Goal: Find specific page/section: Find specific page/section

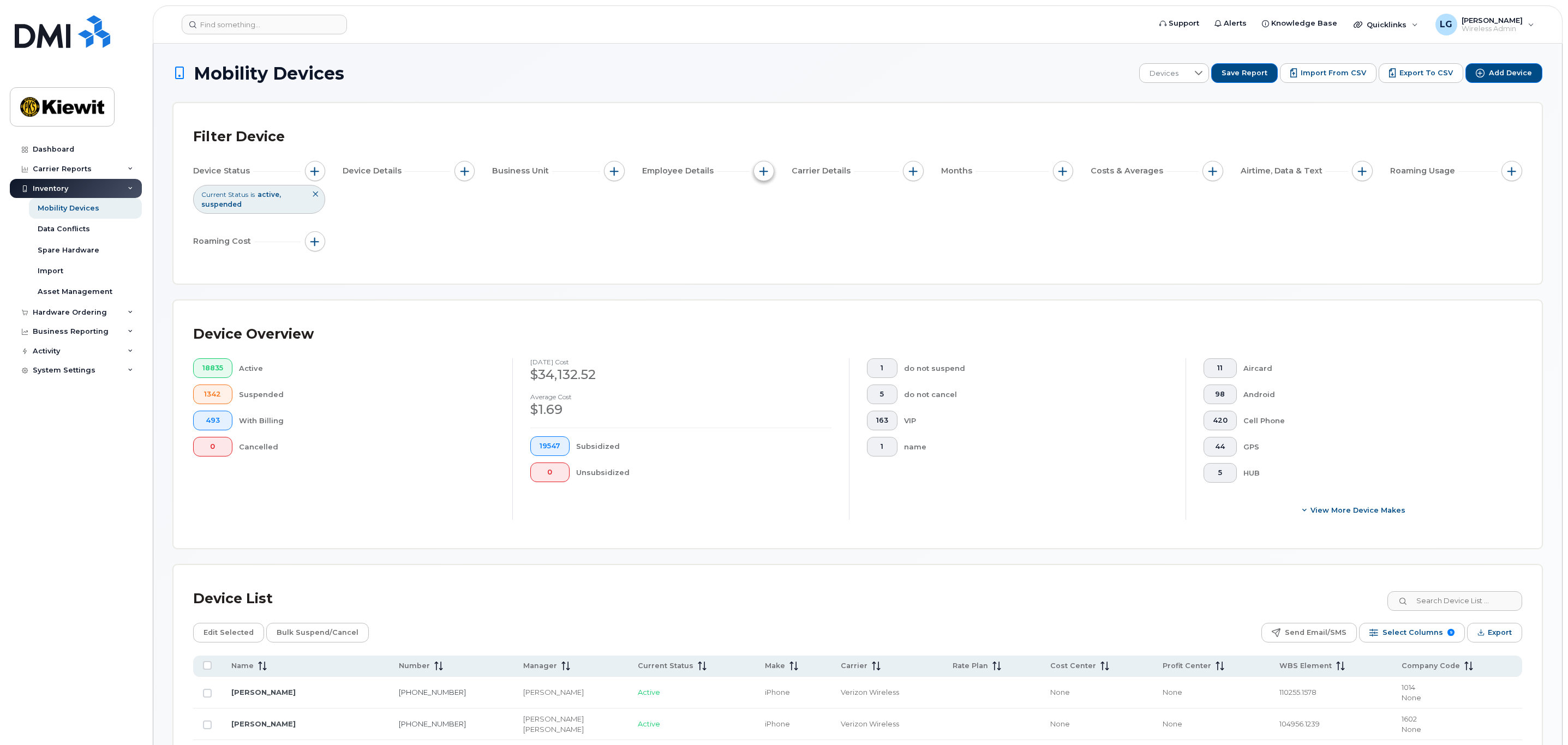
click at [761, 172] on span "button" at bounding box center [764, 171] width 9 height 9
click at [768, 204] on input "Employee Name" at bounding box center [766, 204] width 9 height 9
checkbox input "true"
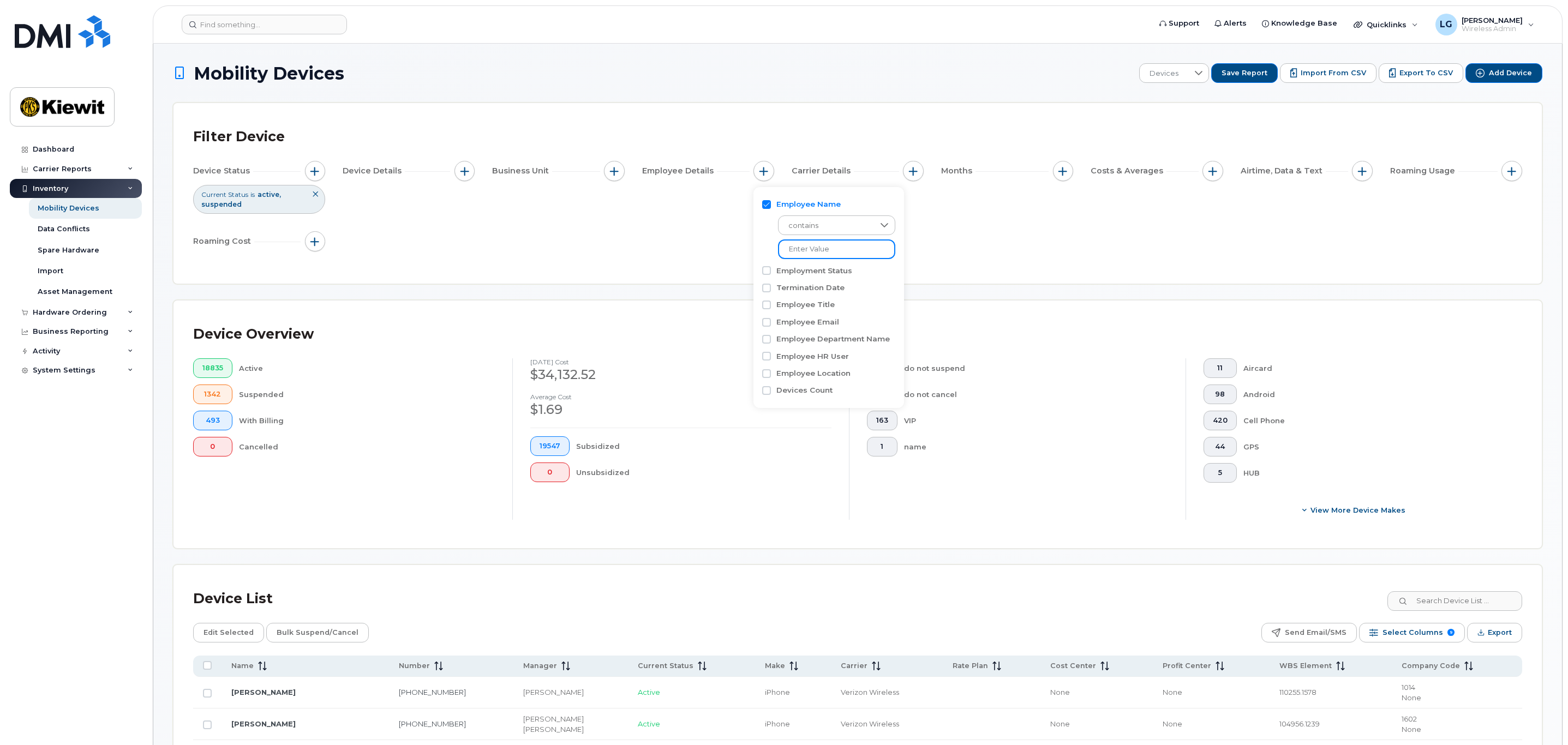
click at [822, 249] on input at bounding box center [836, 249] width 117 height 20
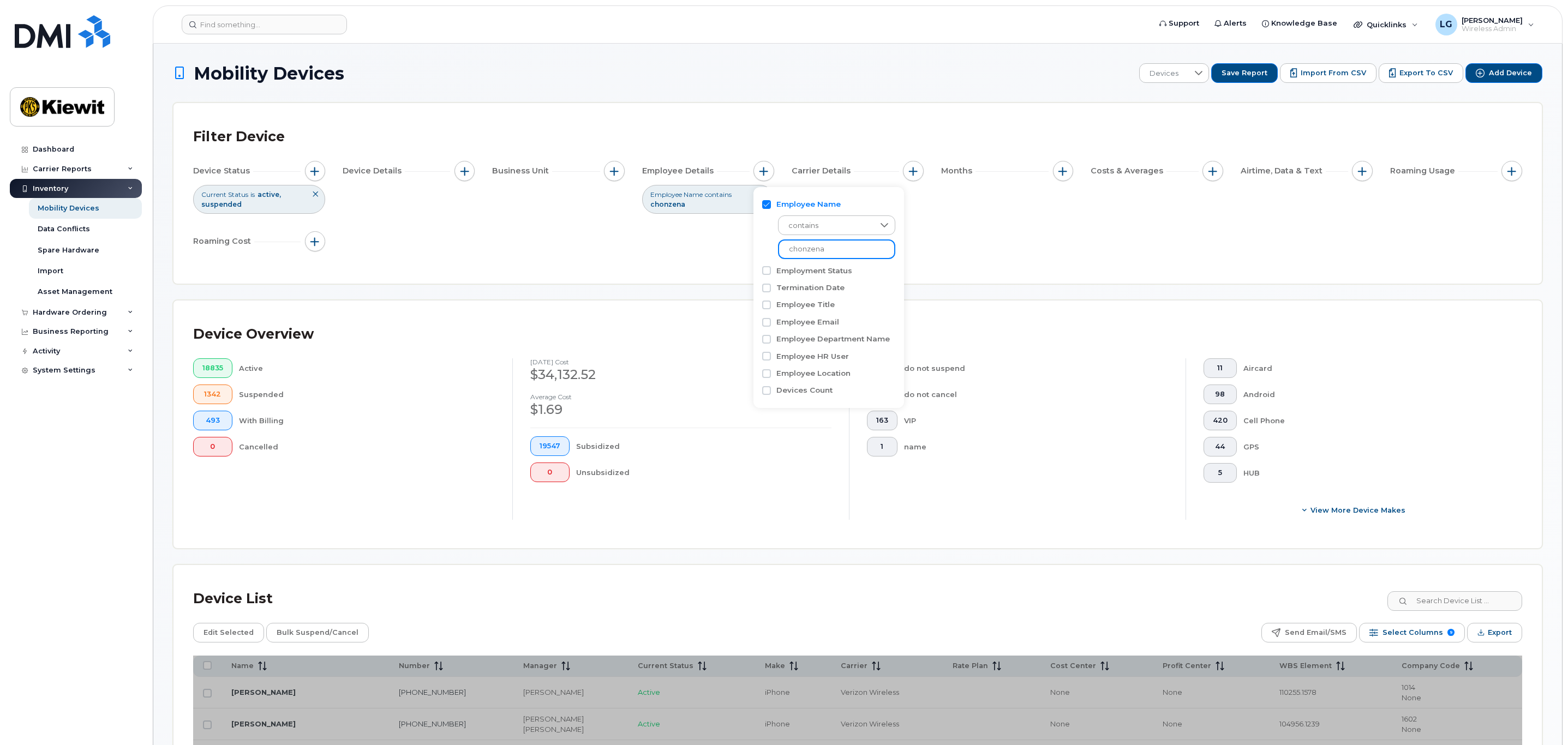
click at [832, 245] on input "chonzena" at bounding box center [836, 249] width 117 height 20
type input "chonzena"
drag, startPoint x: 838, startPoint y: 247, endPoint x: 788, endPoint y: 252, distance: 50.2
click at [779, 251] on input "chonzena" at bounding box center [836, 249] width 117 height 20
paste input "253-325-0060"
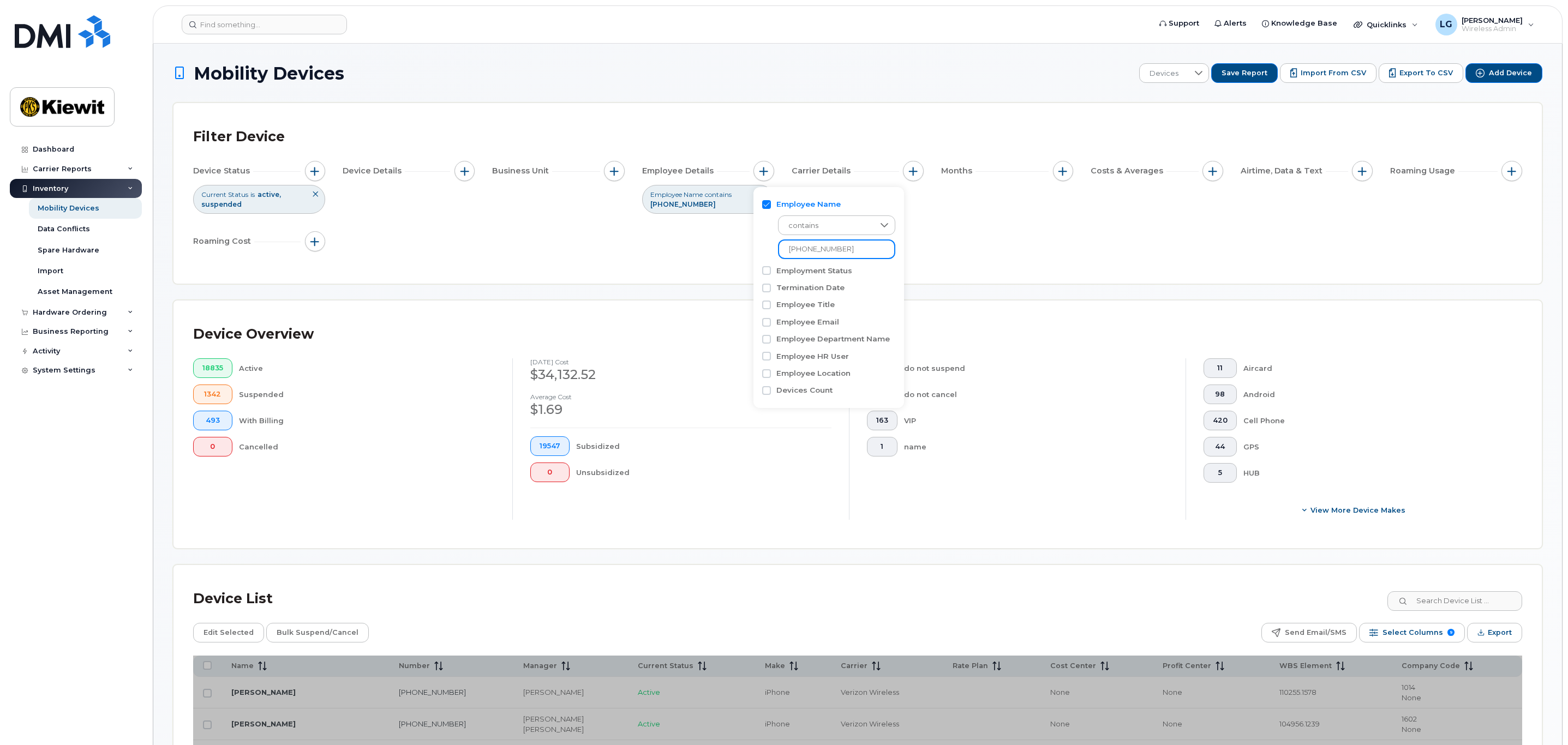
type input "253-325-0060"
click at [766, 202] on input "Employee Name" at bounding box center [766, 204] width 9 height 9
checkbox input "false"
click at [912, 172] on span "button" at bounding box center [913, 171] width 9 height 9
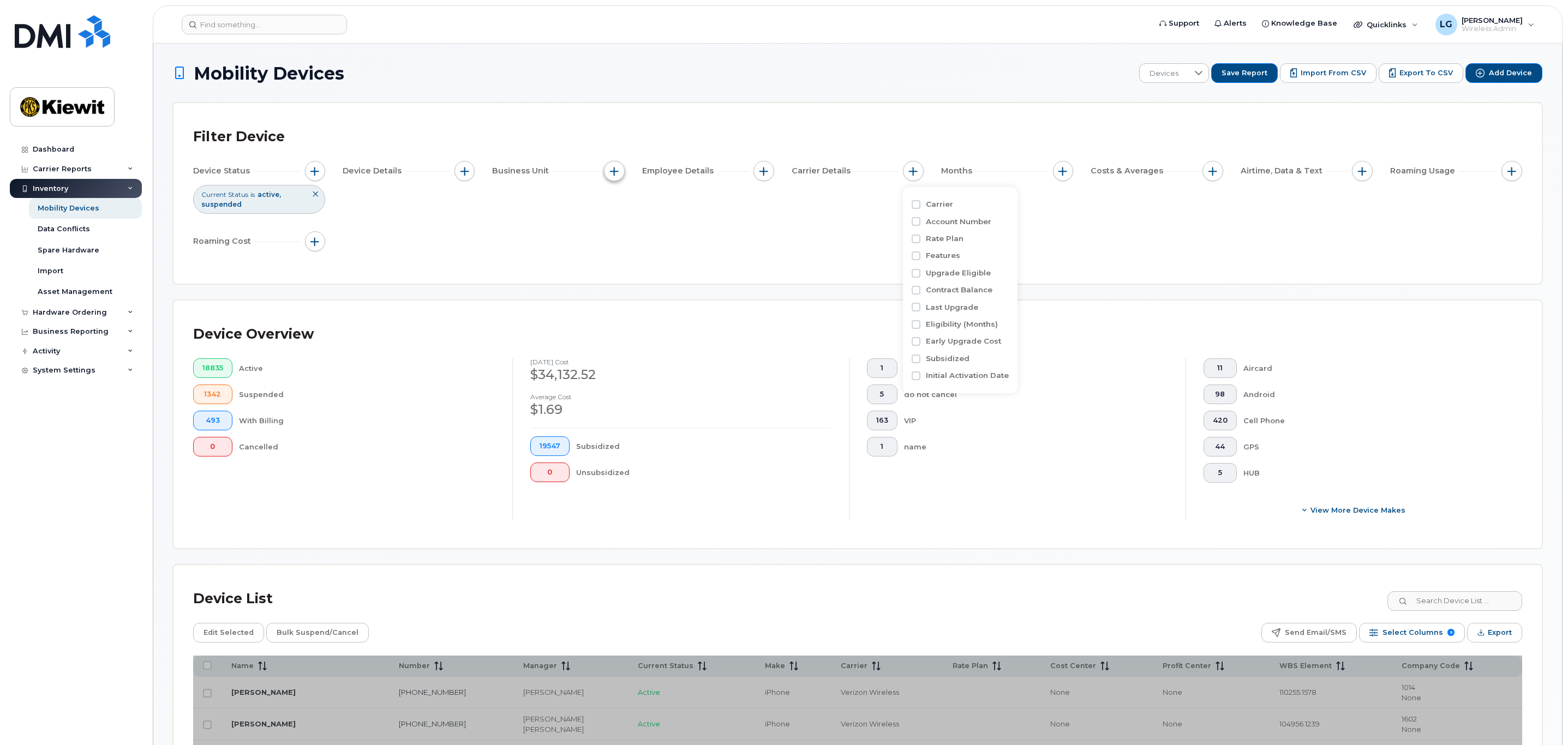
click at [609, 170] on button "button" at bounding box center [614, 171] width 20 height 20
click at [766, 171] on span "button" at bounding box center [764, 171] width 9 height 9
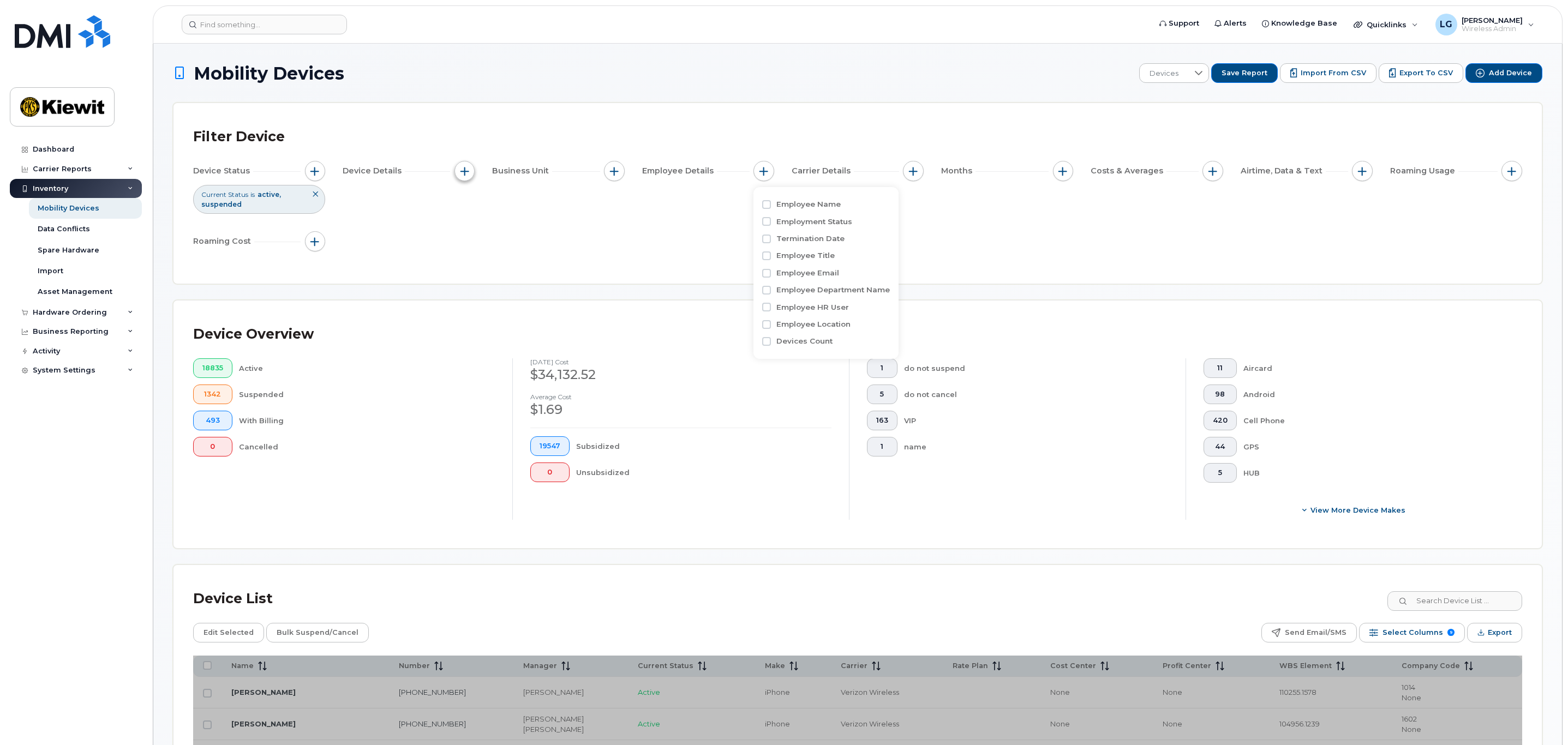
click at [465, 171] on span "button" at bounding box center [465, 171] width 9 height 9
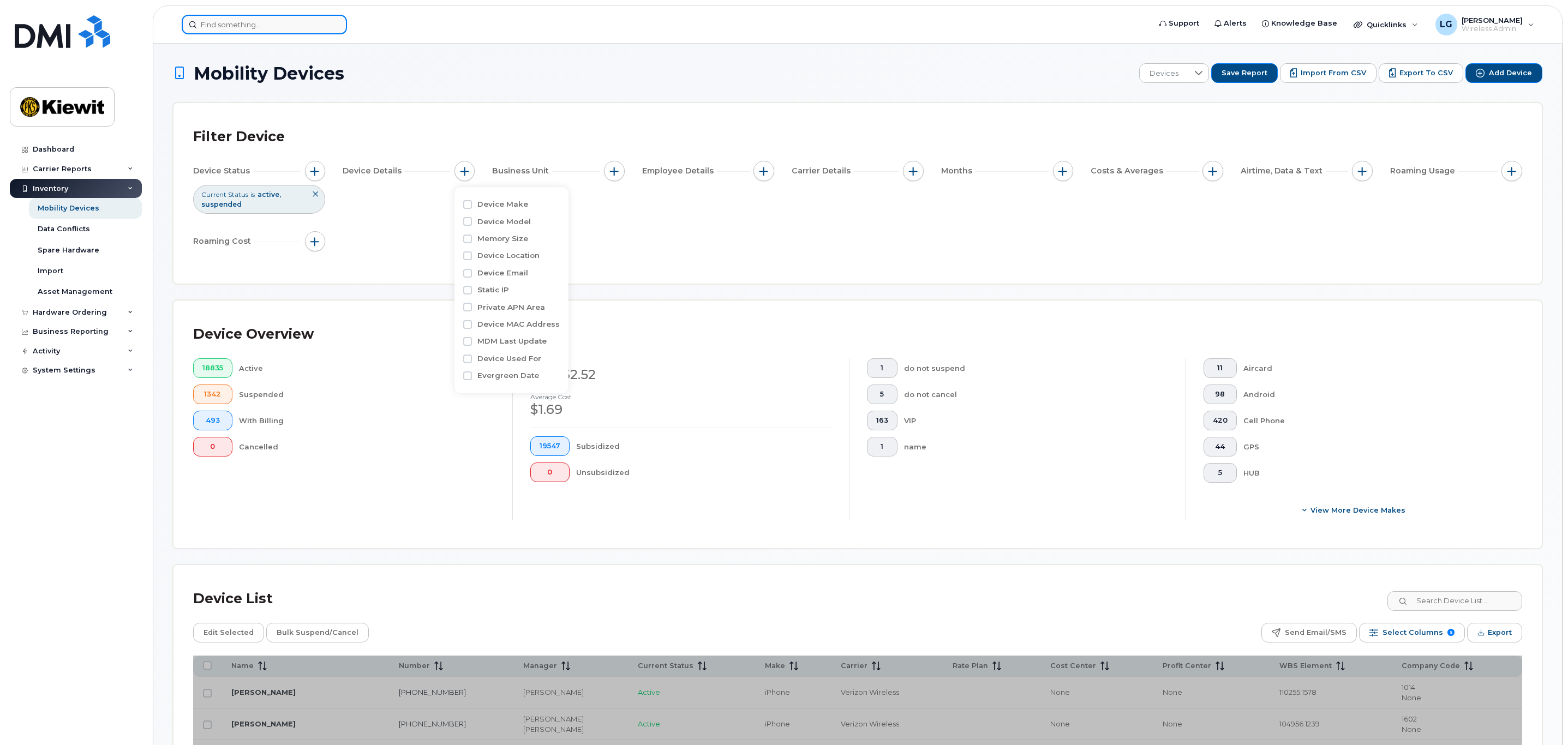
click at [289, 28] on input at bounding box center [264, 25] width 166 height 20
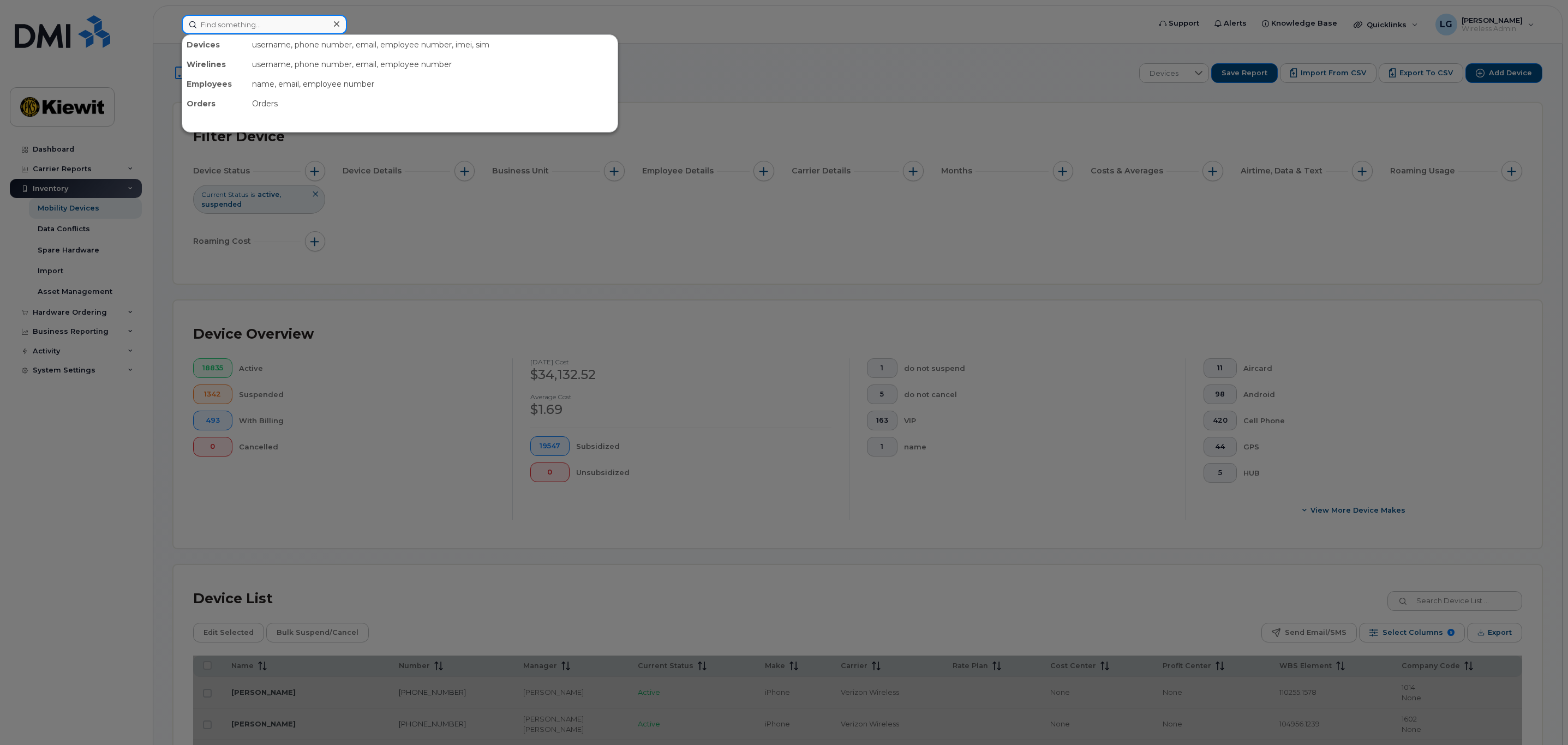
paste input "253-325-0060"
type input "253-325-0060"
click at [259, 25] on input "253-325-0060" at bounding box center [264, 25] width 166 height 20
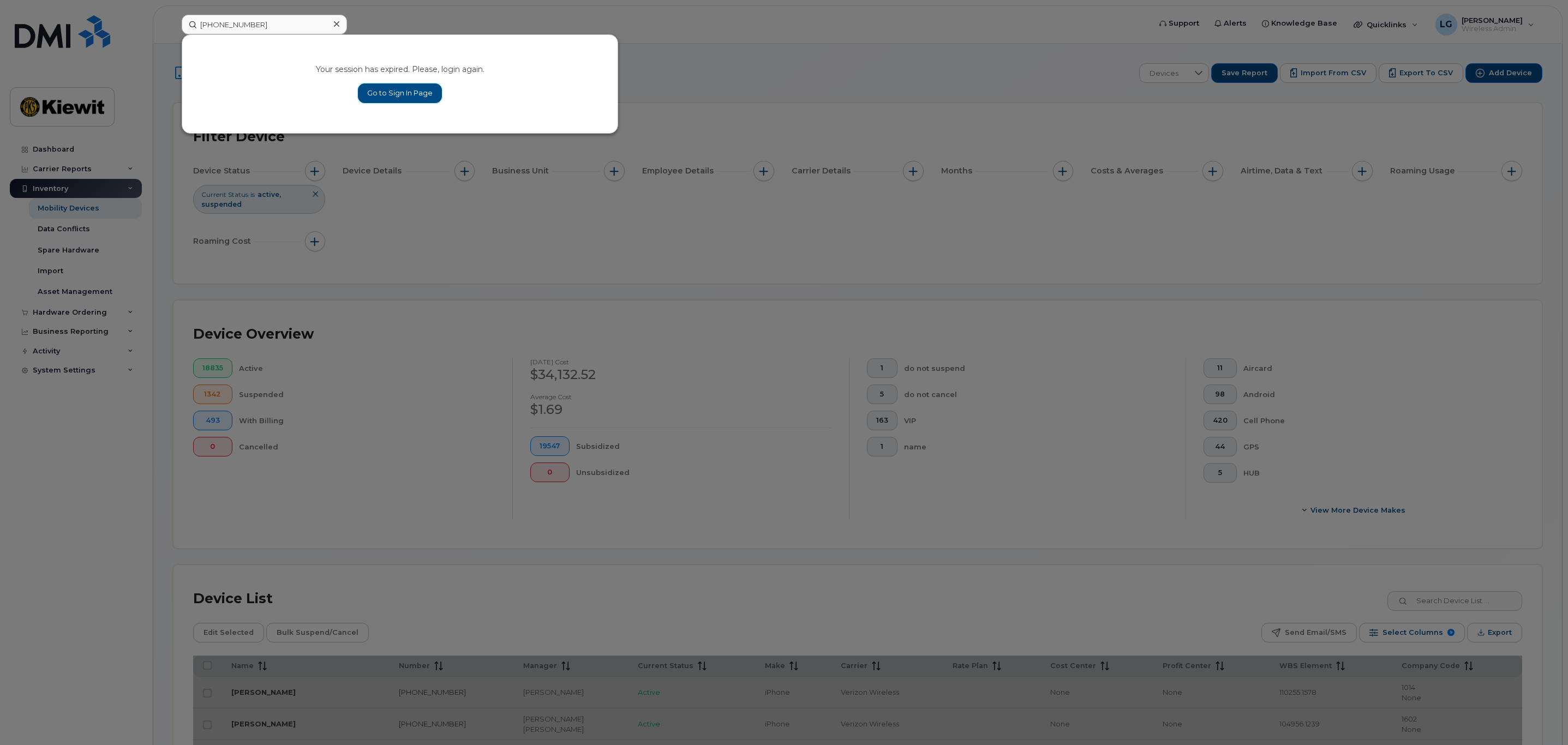
click at [391, 92] on link "Go to Sign In Page" at bounding box center [399, 93] width 84 height 20
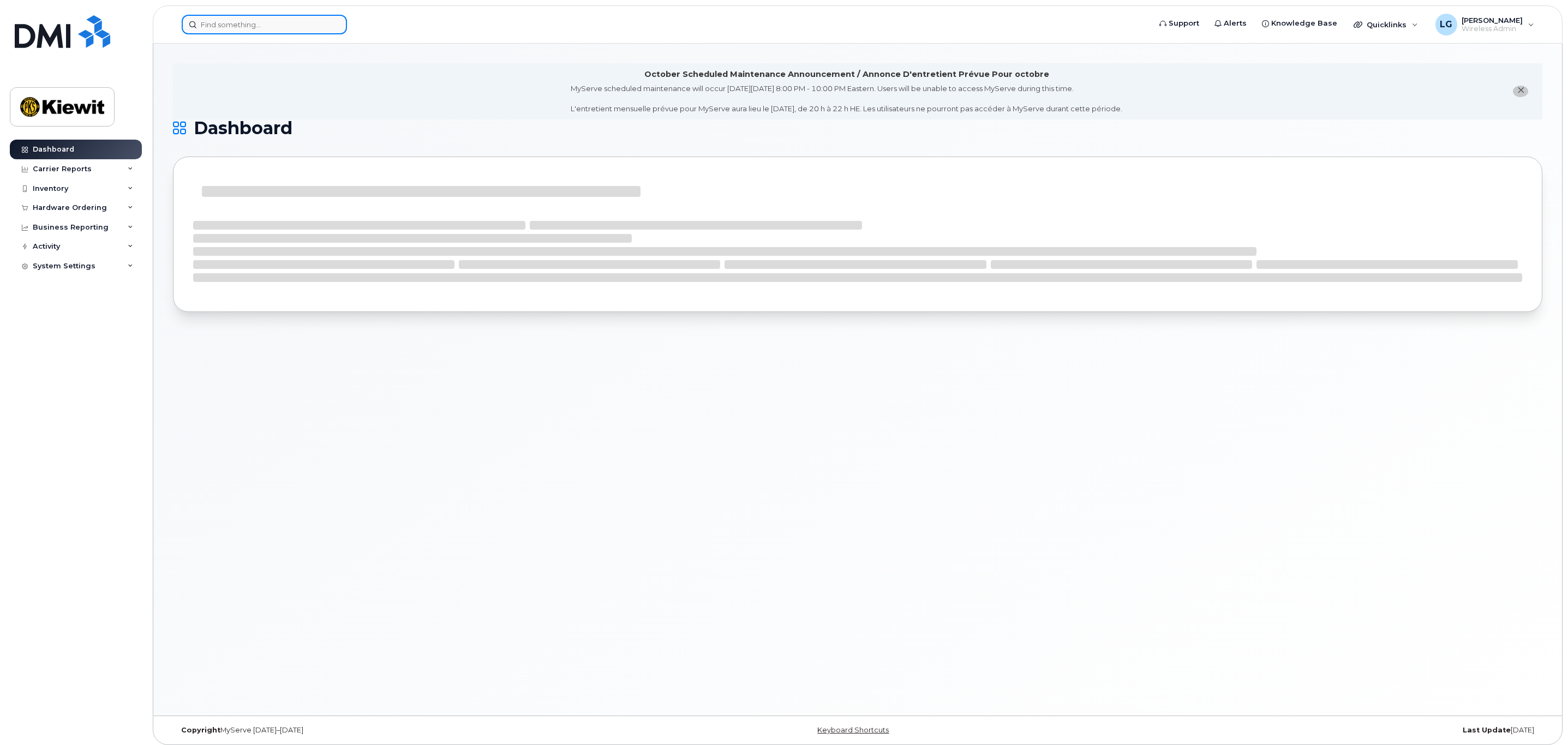
click at [272, 21] on input at bounding box center [264, 25] width 166 height 20
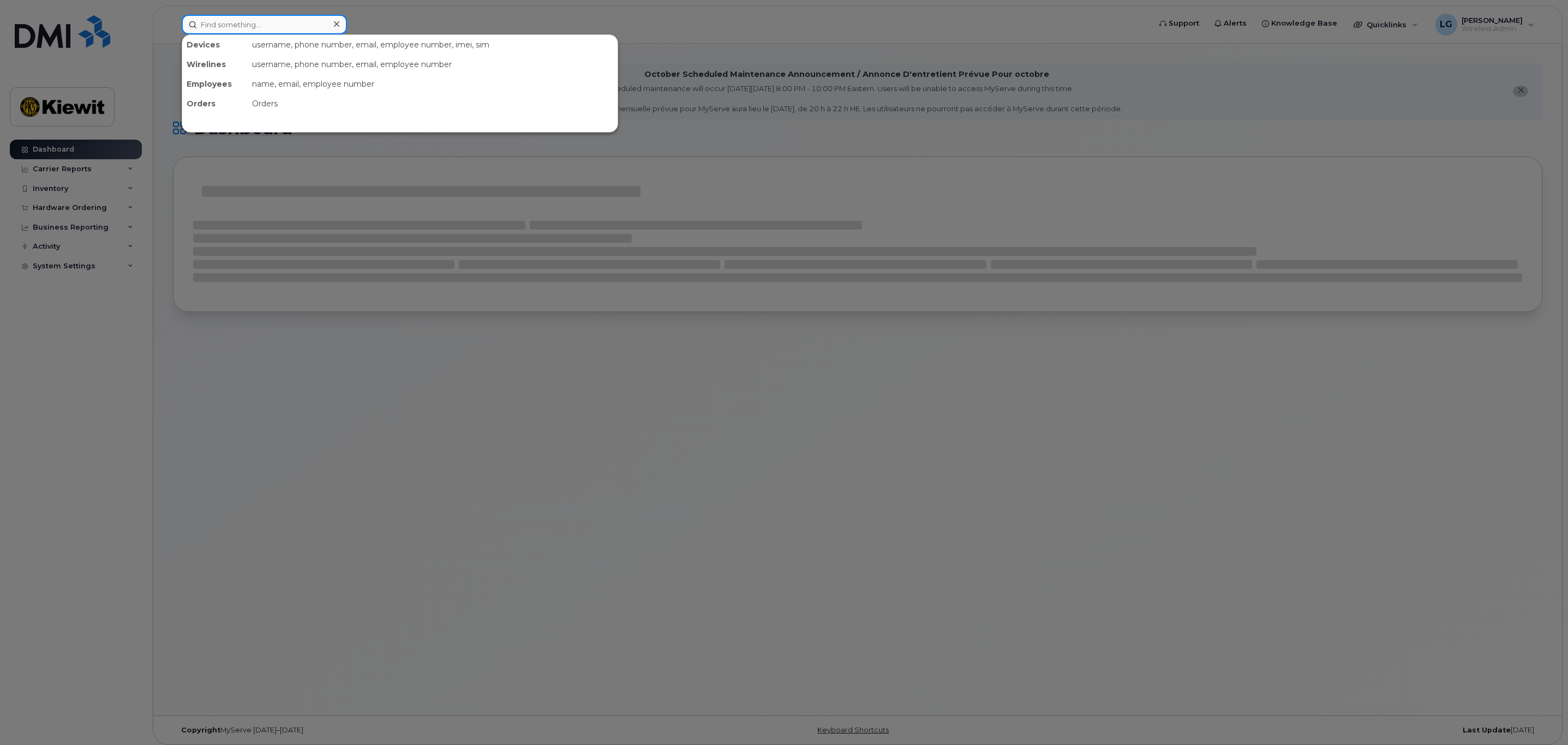
paste input "253-325-0060"
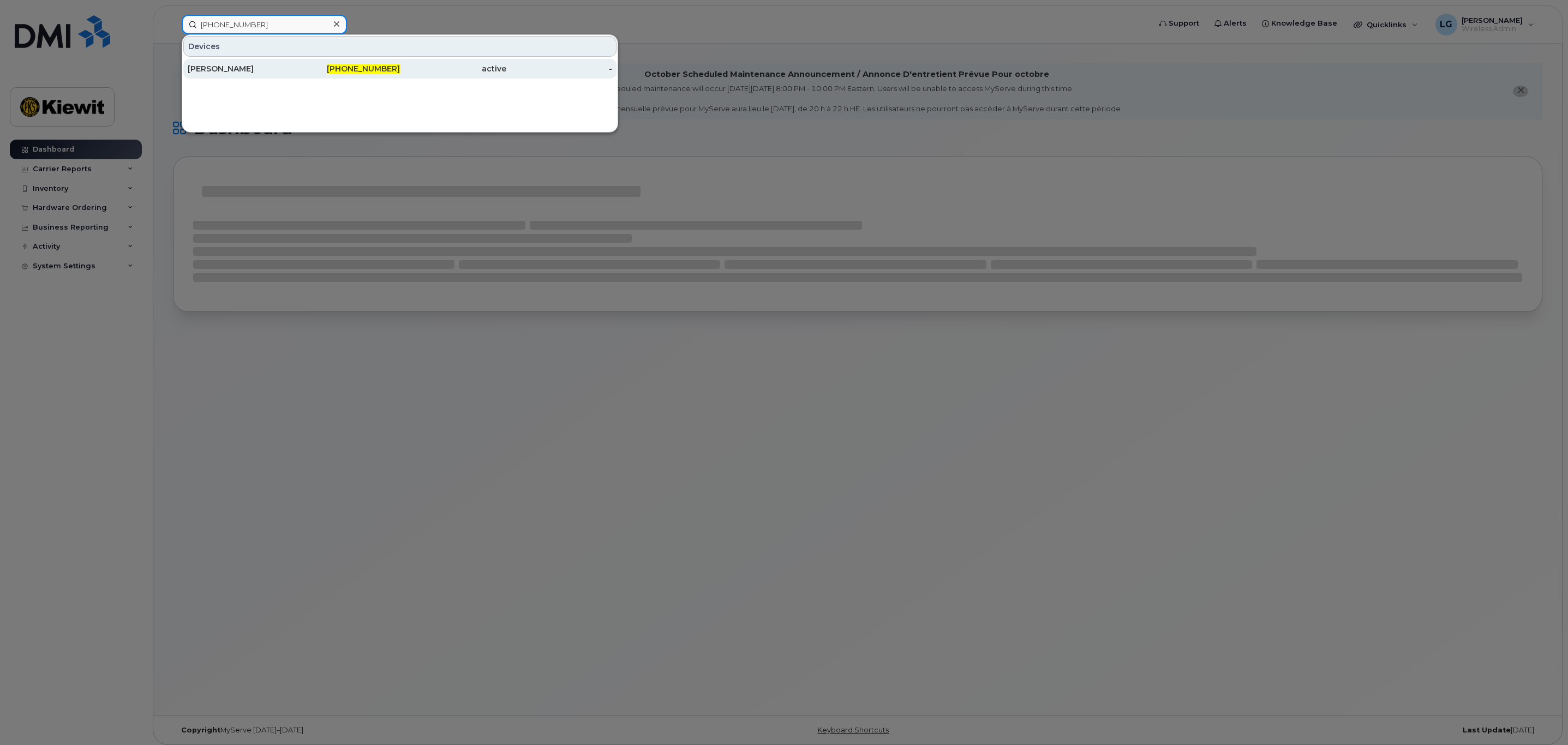
type input "253-325-0060"
click at [242, 67] on div "JOEL CHONZENA" at bounding box center [241, 69] width 106 height 11
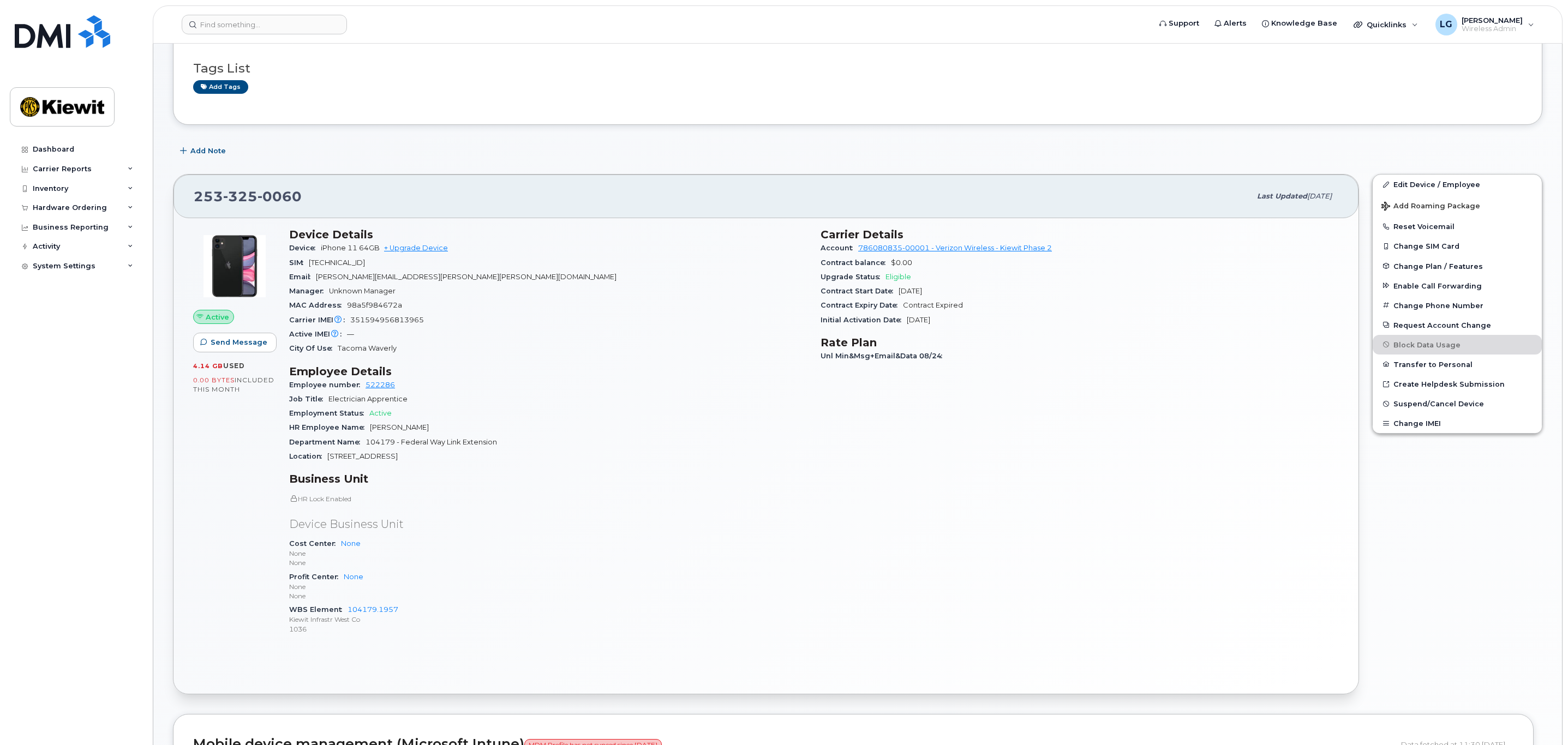
scroll to position [163, 0]
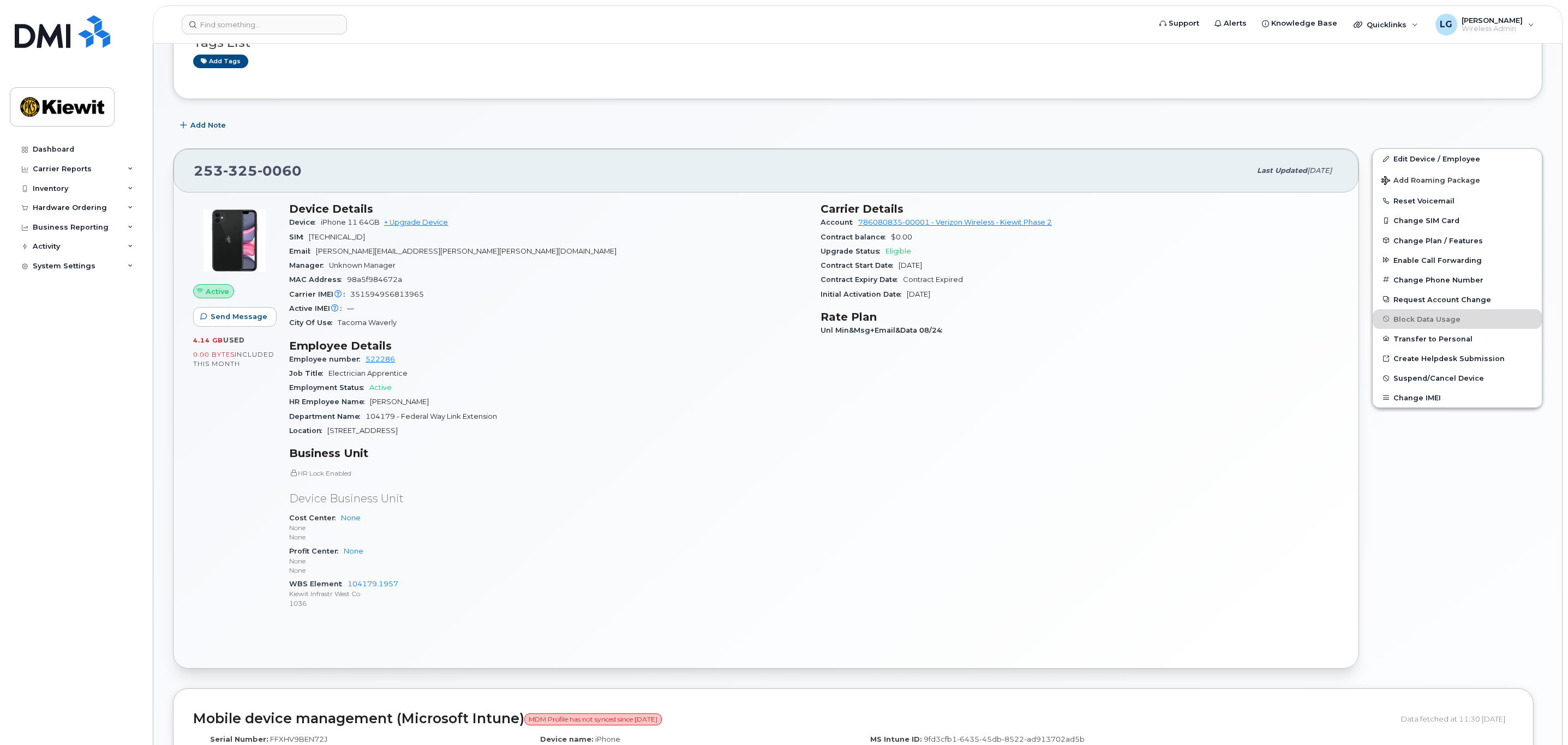
click at [944, 447] on div "Carrier Details Account 786080835-00001 - Verizon Wireless - Kiewit Phase 2 Con…" at bounding box center [1080, 411] width 531 height 429
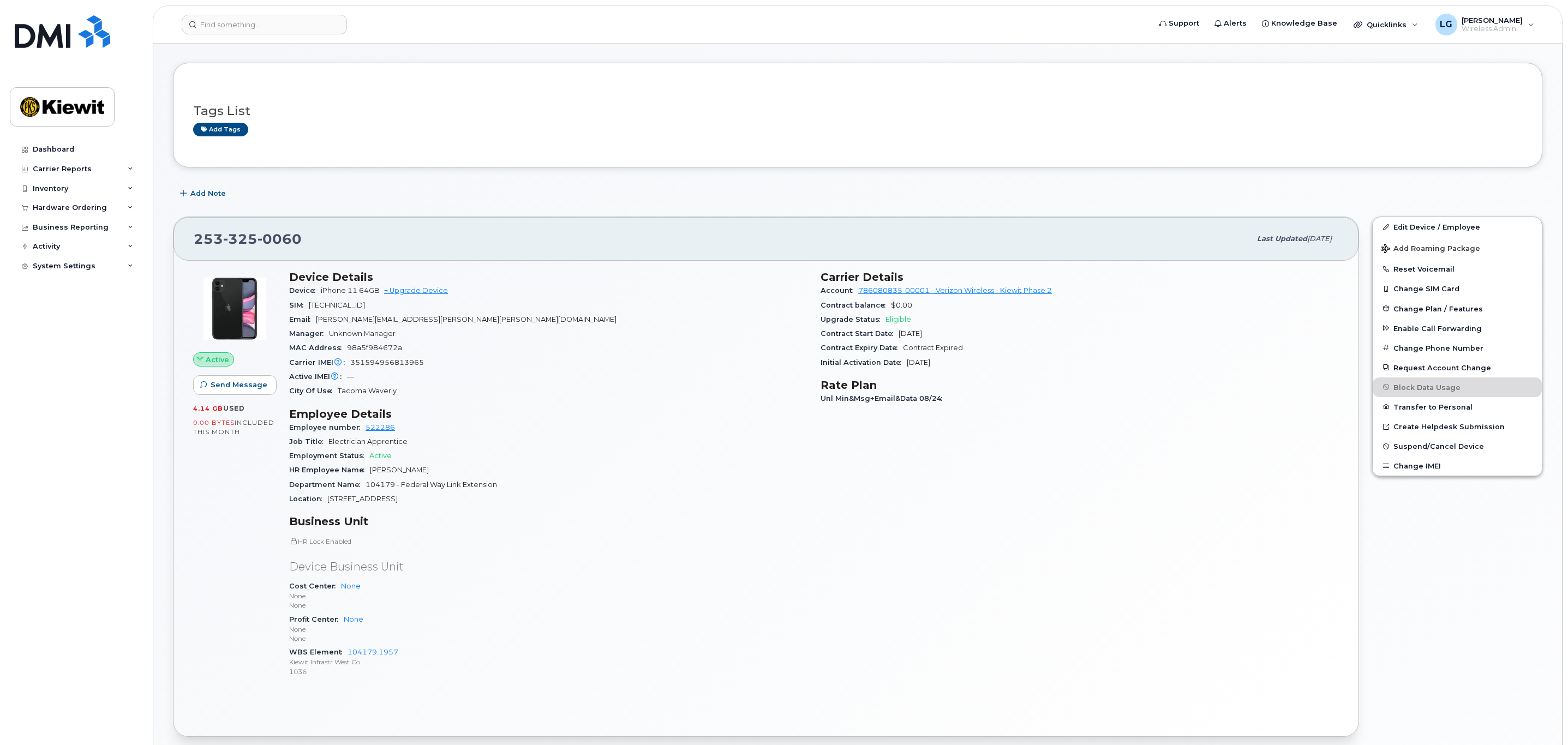
scroll to position [0, 0]
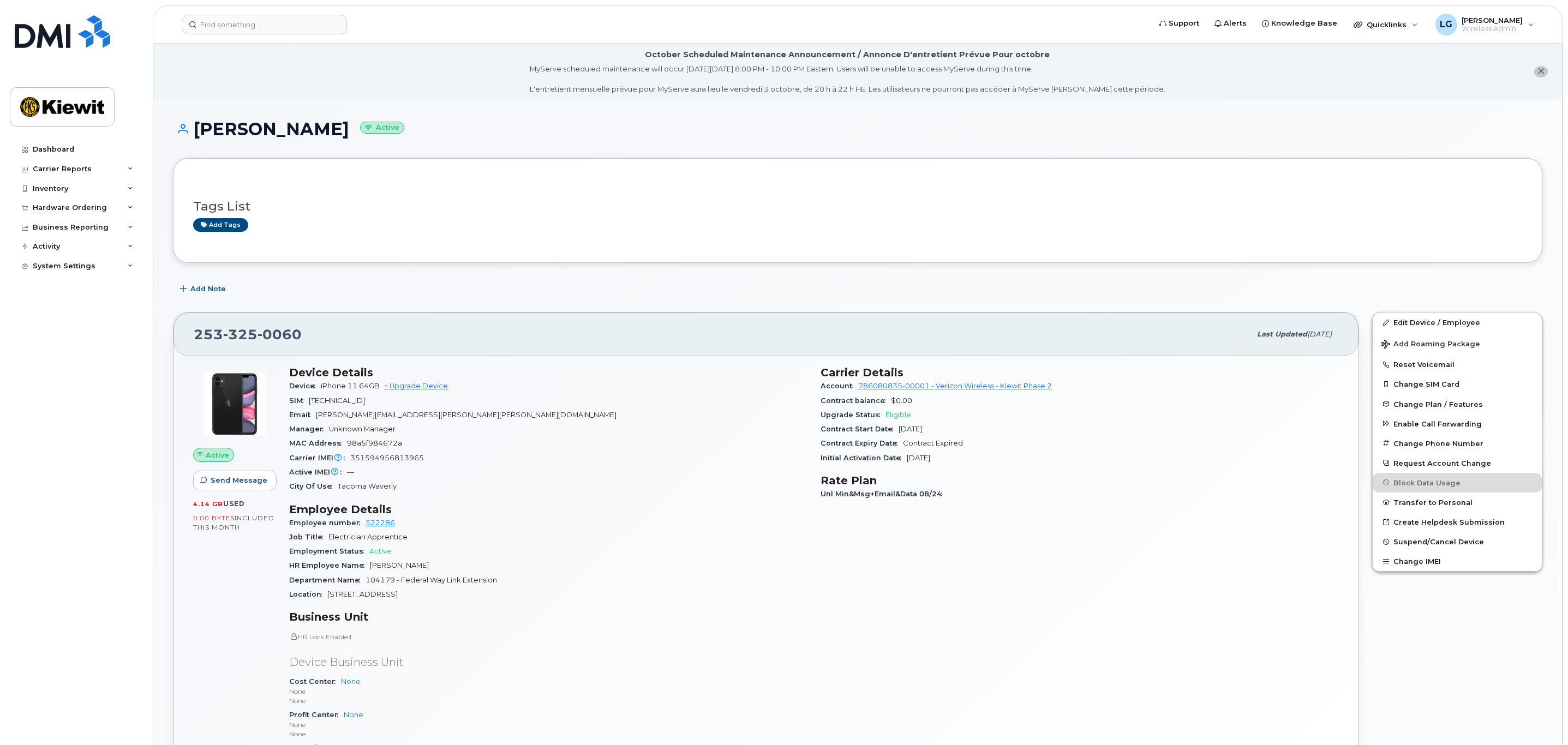
click at [1422, 90] on li "October Scheduled Maintenance Announcement / Annonce D'entretient Prévue Pour o…" at bounding box center [858, 72] width 1409 height 56
click at [76, 187] on div "Inventory" at bounding box center [76, 189] width 132 height 20
click at [86, 207] on div "Mobility Devices" at bounding box center [68, 208] width 62 height 10
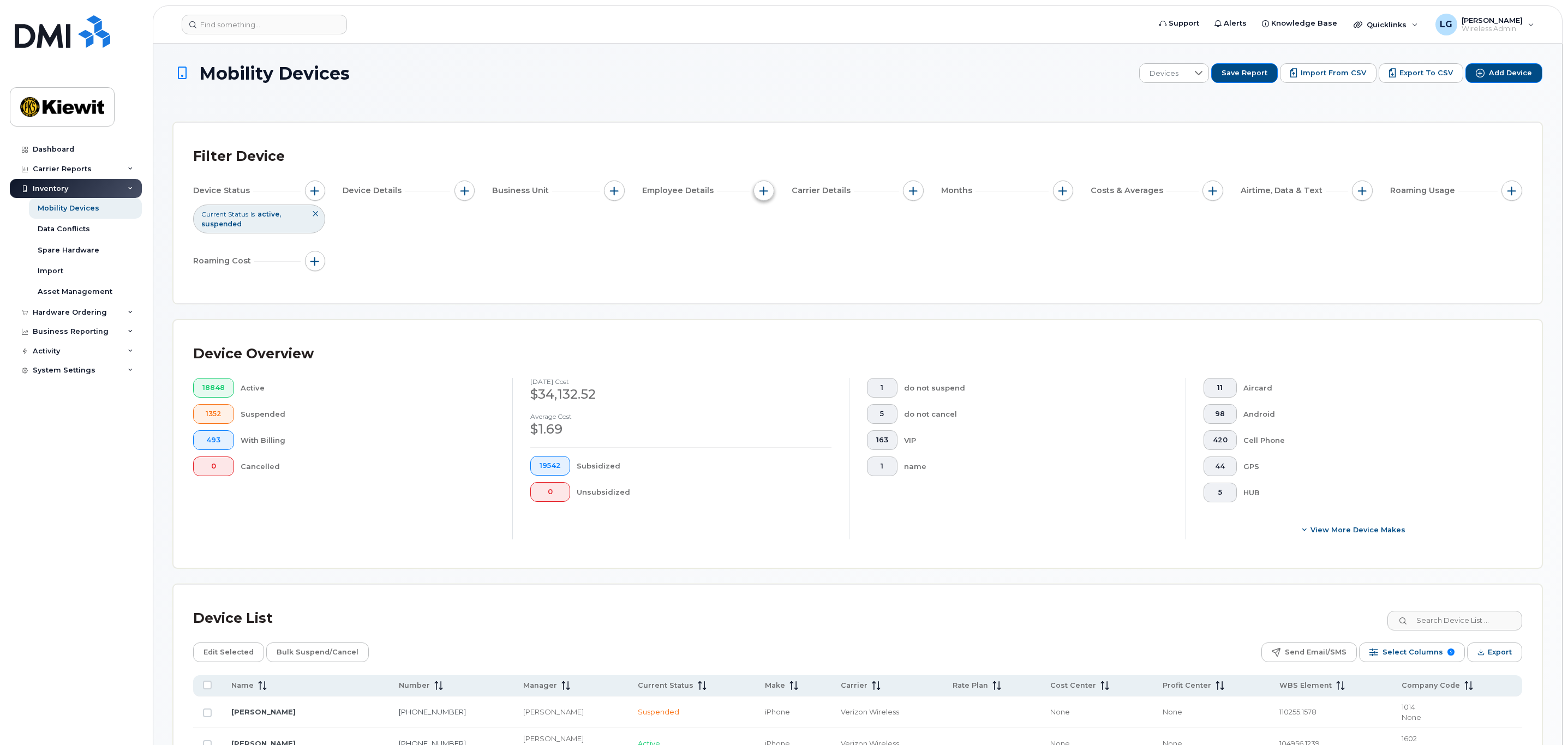
click at [760, 188] on span "button" at bounding box center [764, 191] width 9 height 9
click at [771, 223] on input "Employee Name" at bounding box center [766, 224] width 9 height 9
checkbox input "true"
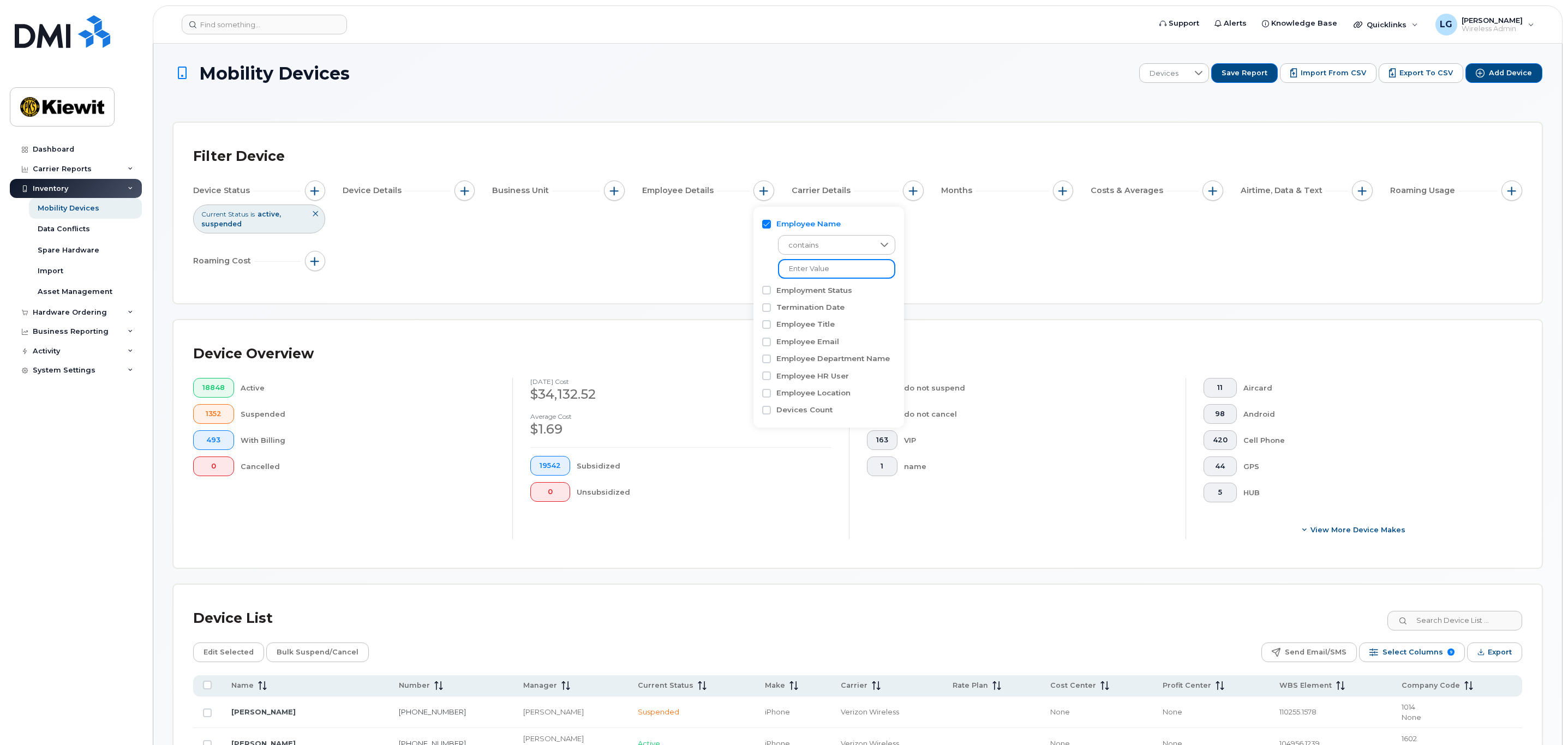
click at [815, 270] on input at bounding box center [836, 268] width 117 height 20
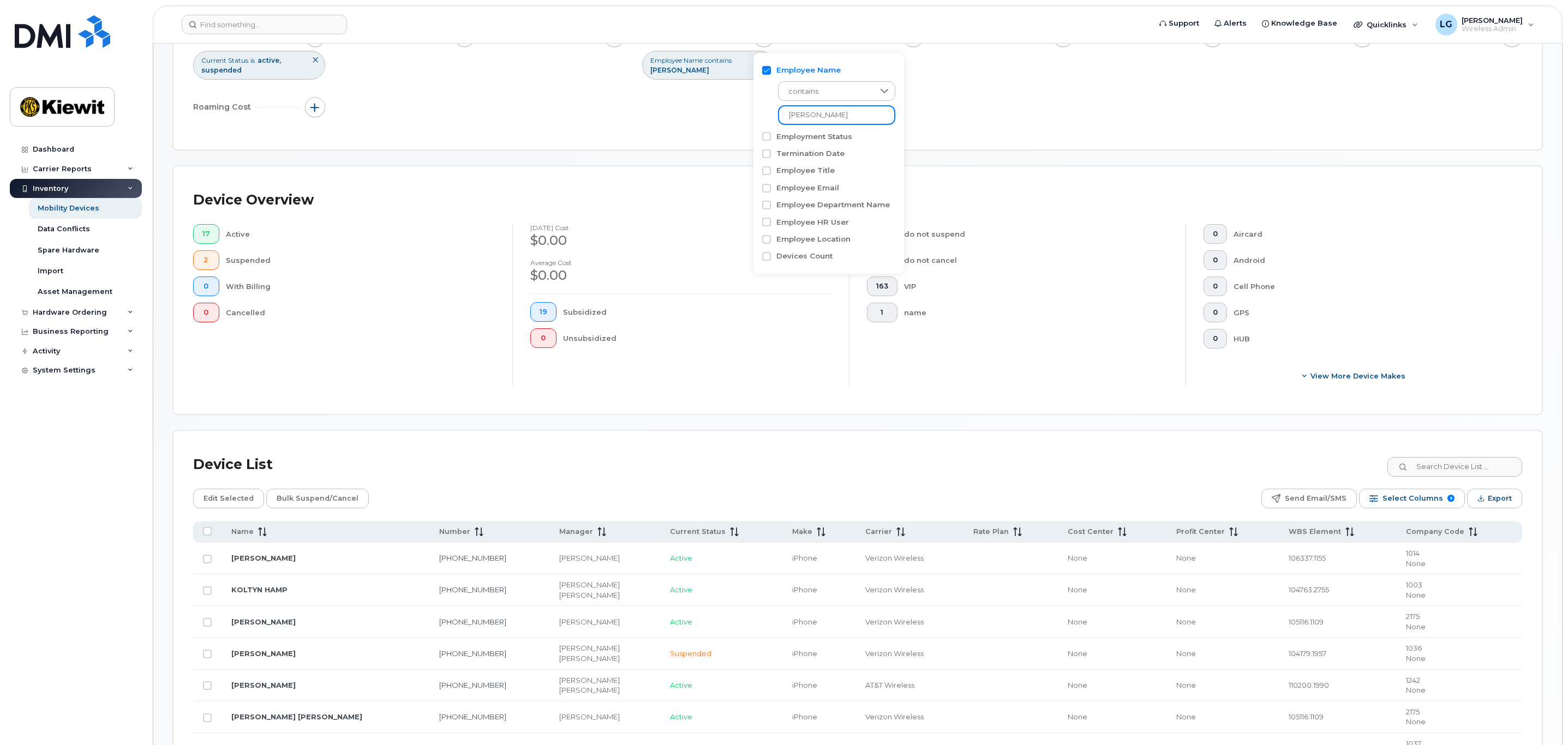
scroll to position [245, 0]
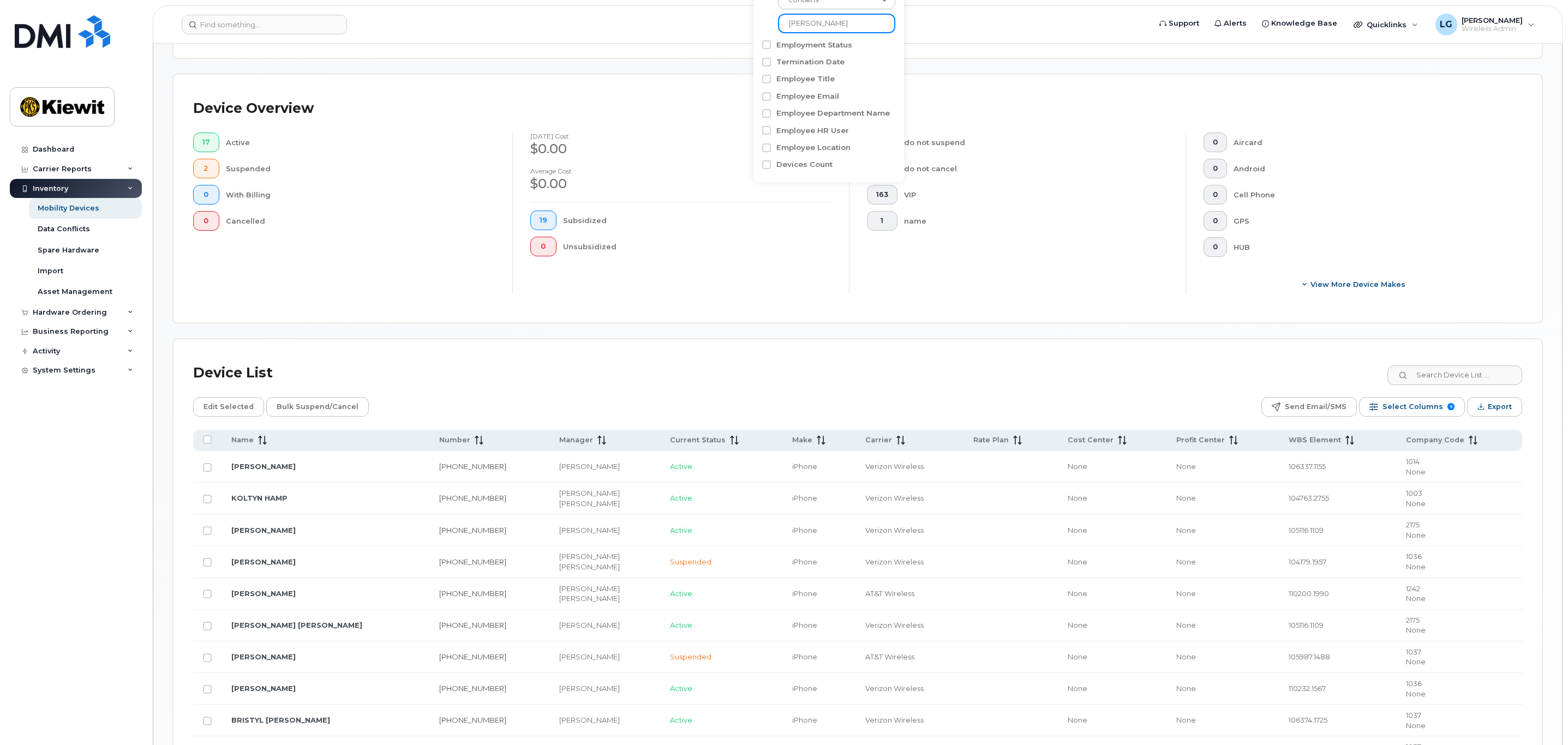
type input "baker"
click at [439, 563] on link "253-553-6011" at bounding box center [473, 562] width 67 height 9
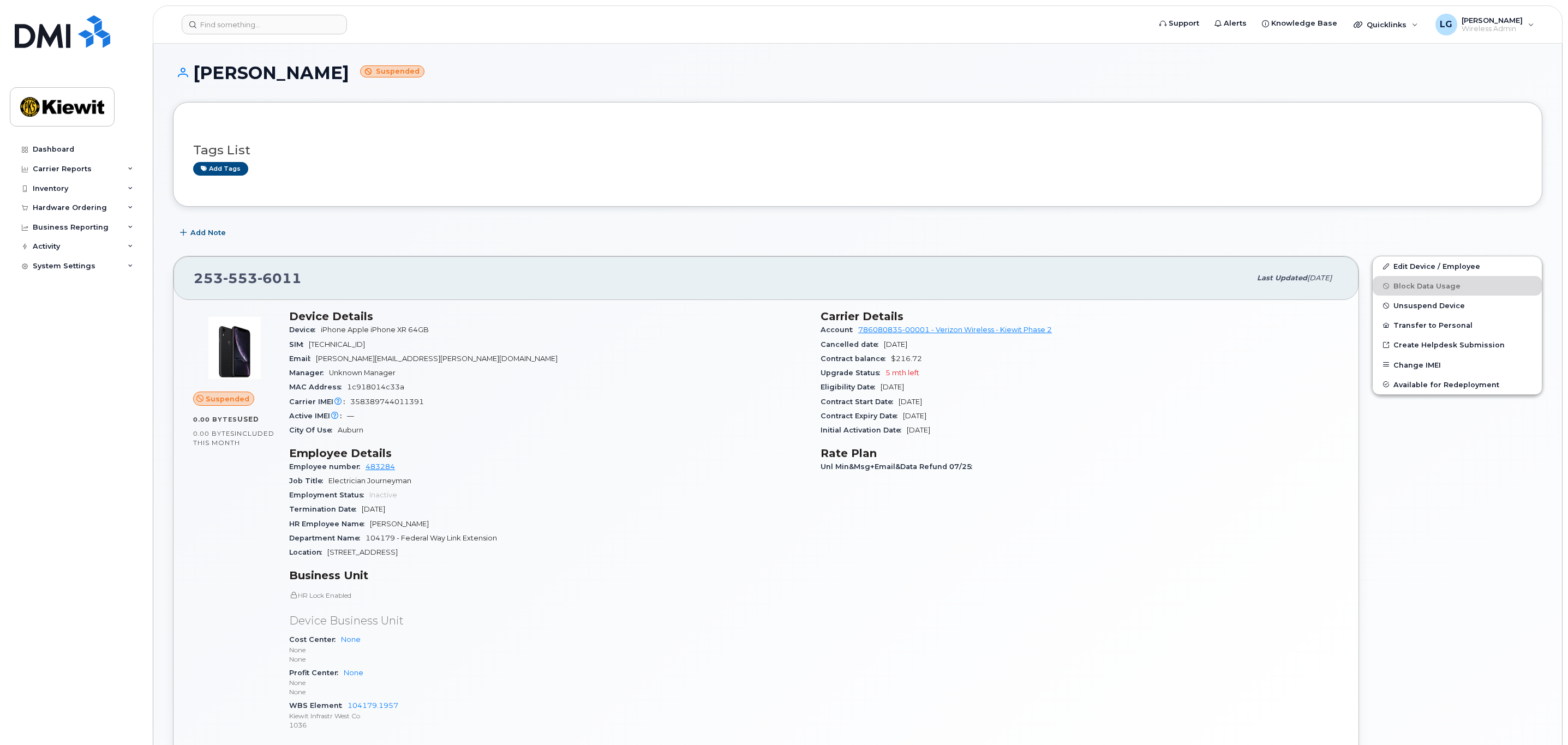
scroll to position [82, 0]
